Goal: Navigation & Orientation: Find specific page/section

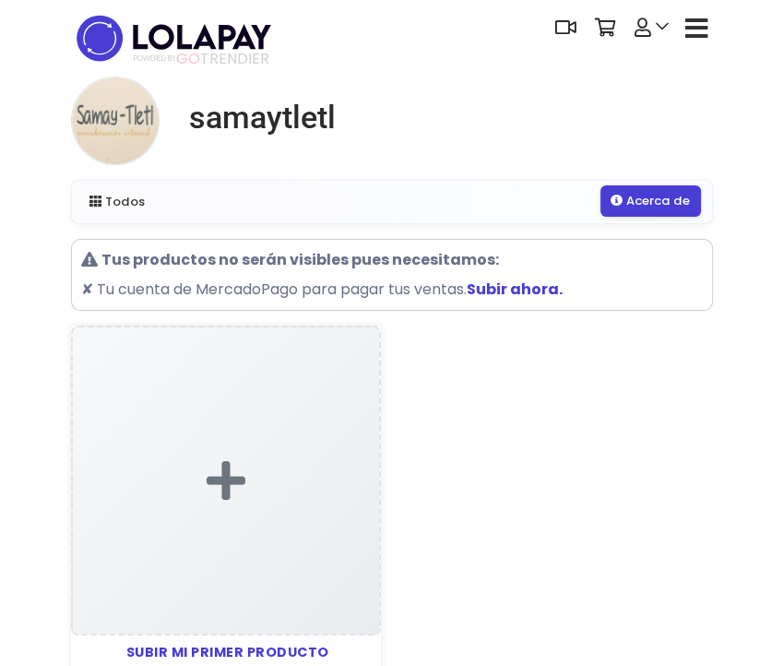
click at [654, 192] on link "Acerca de" at bounding box center [651, 200] width 100 height 31
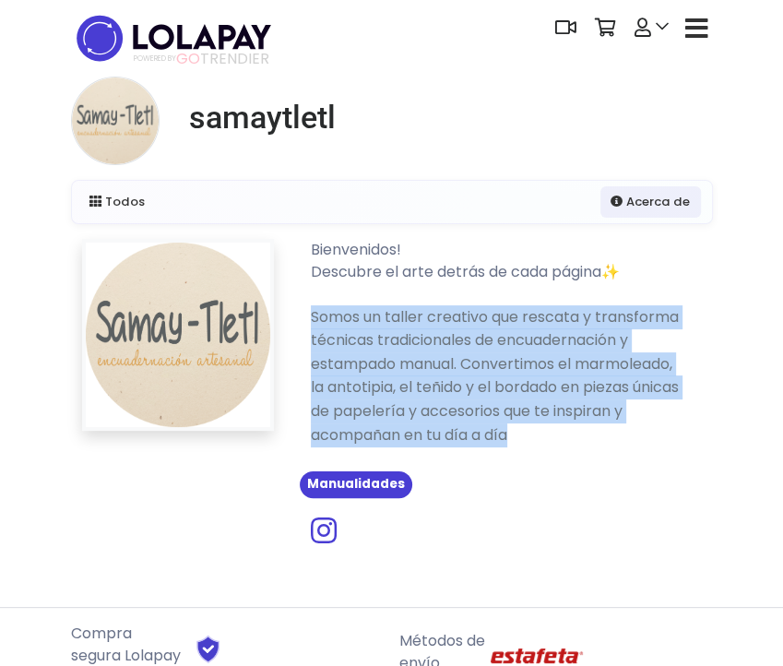
drag, startPoint x: 572, startPoint y: 443, endPoint x: 311, endPoint y: 316, distance: 290.5
click at [311, 316] on p "Somos un taller creativo que rescata y transforma técnicas tradicionales de enc…" at bounding box center [499, 376] width 406 height 142
copy p "Somos un taller creativo que rescata y transforma técnicas tradicionales de enc…"
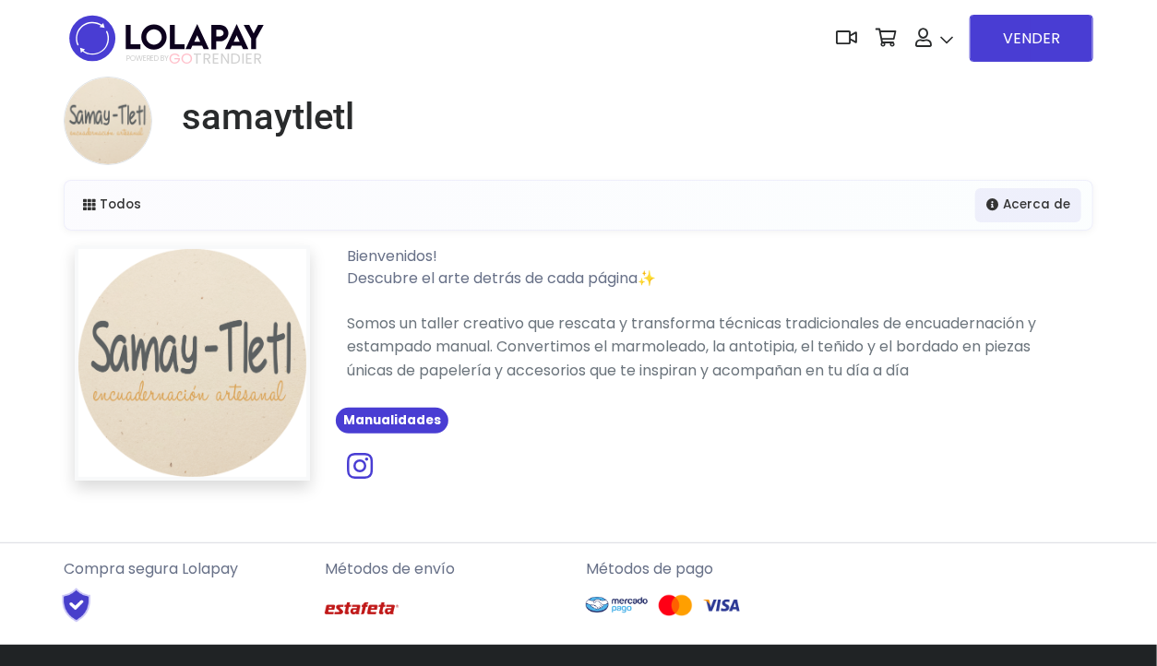
click at [747, 101] on div "samaytletl" at bounding box center [579, 128] width 1030 height 103
click at [782, 209] on link "Acerca de" at bounding box center [1028, 203] width 106 height 33
click at [75, 204] on link "Todos" at bounding box center [112, 203] width 80 height 33
